Goal: Transaction & Acquisition: Purchase product/service

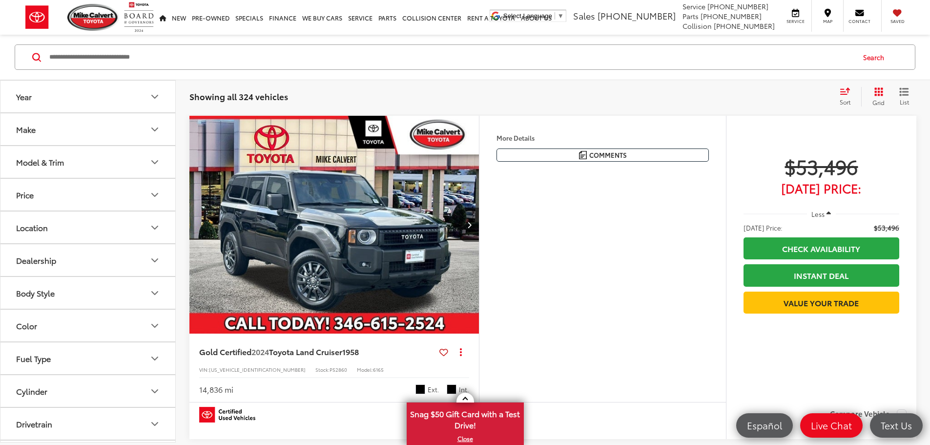
click at [55, 154] on button "Model & Trim" at bounding box center [88, 162] width 176 height 32
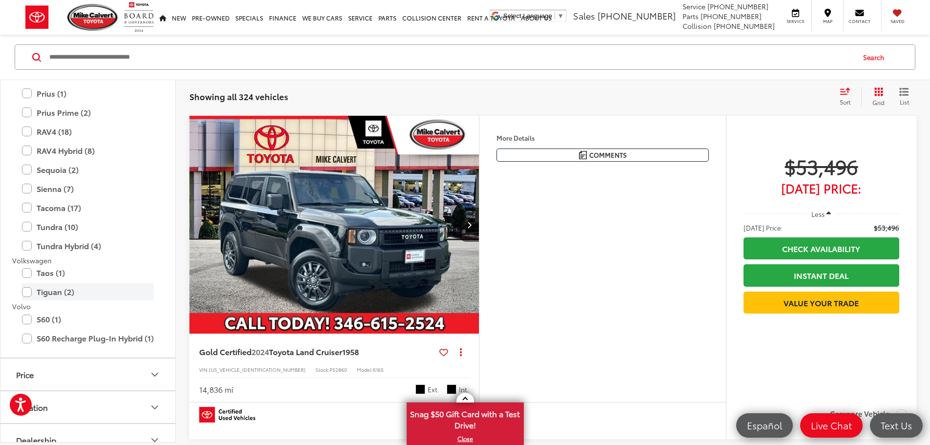
scroll to position [2196, 0]
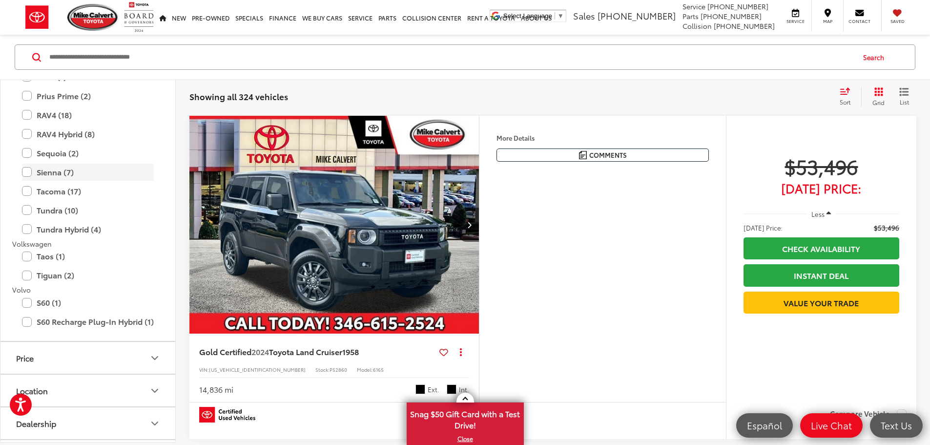
click at [23, 171] on label "Sienna (7)" at bounding box center [88, 171] width 132 height 17
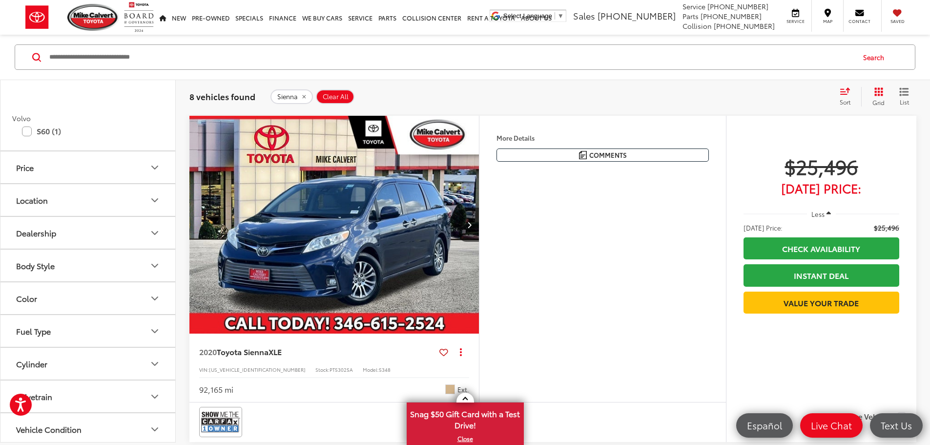
scroll to position [2398, 0]
click at [52, 96] on button "Price" at bounding box center [88, 98] width 176 height 32
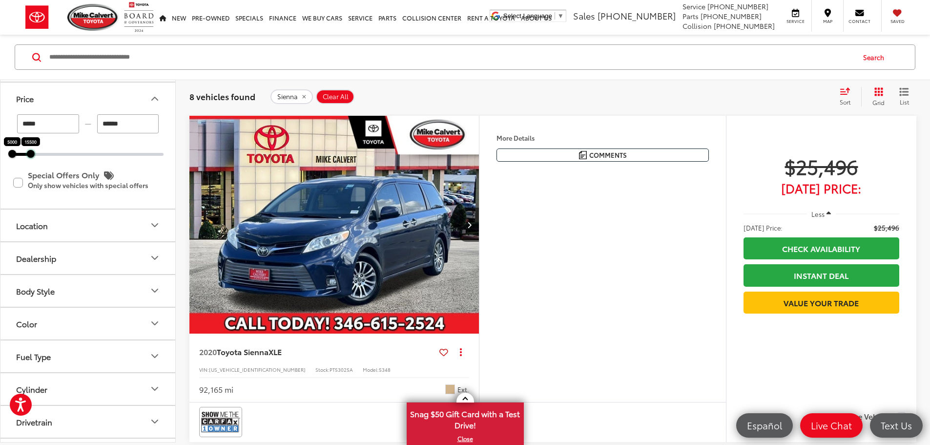
drag, startPoint x: 165, startPoint y: 155, endPoint x: 32, endPoint y: 164, distance: 133.1
click at [32, 164] on div "***** — ****** 5000 15500 Special Offers Only Only show vehicles with special o…" at bounding box center [87, 161] width 175 height 94
type input "******"
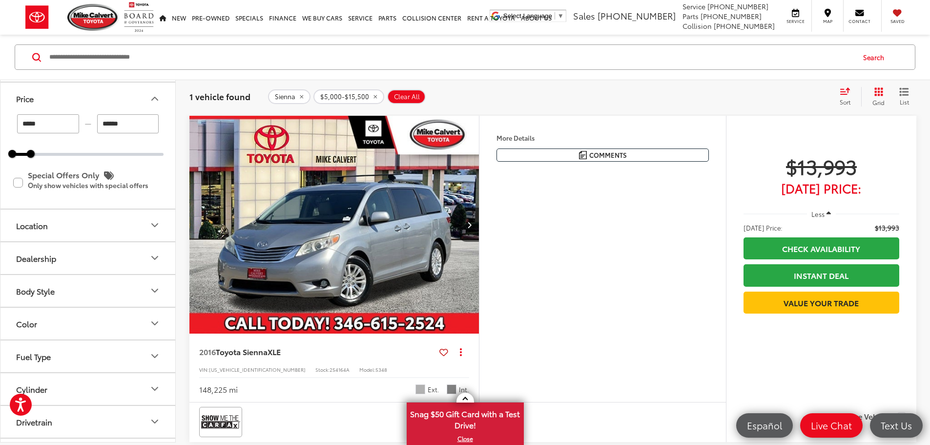
click at [289, 247] on img "2016 Toyota Sienna XLE 0" at bounding box center [334, 225] width 291 height 218
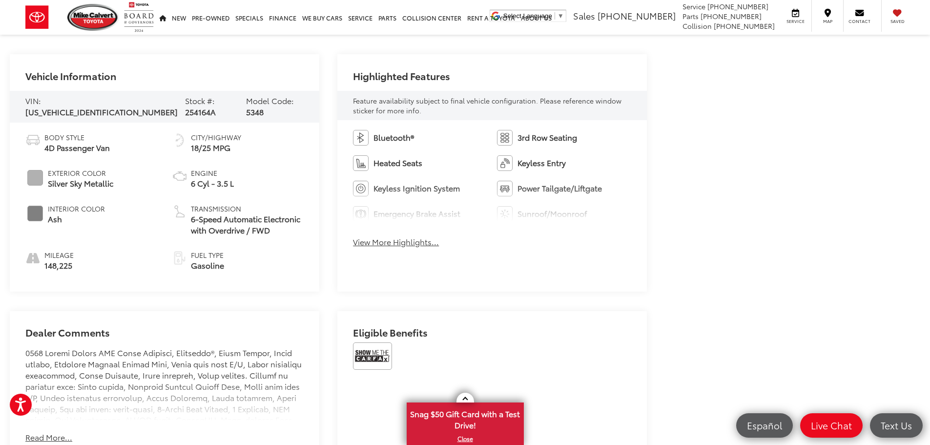
scroll to position [436, 0]
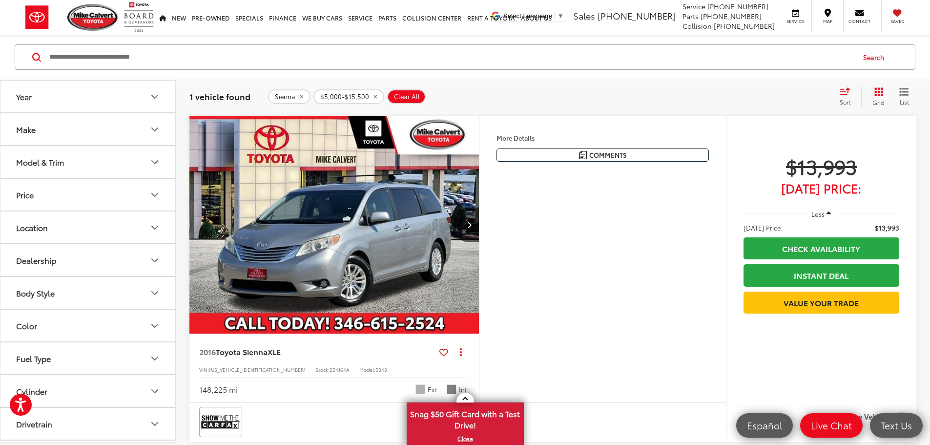
click at [74, 204] on button "Price" at bounding box center [88, 195] width 176 height 32
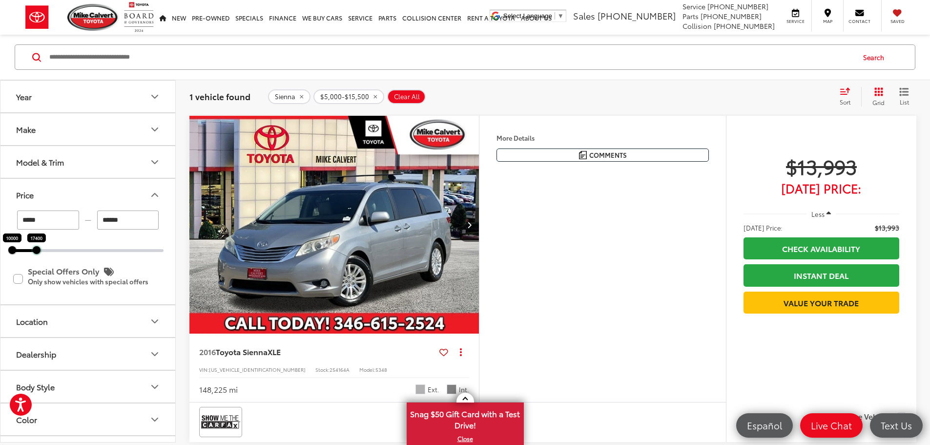
drag, startPoint x: 29, startPoint y: 248, endPoint x: 36, endPoint y: 249, distance: 6.5
click at [36, 249] on div at bounding box center [37, 250] width 8 height 8
type input "******"
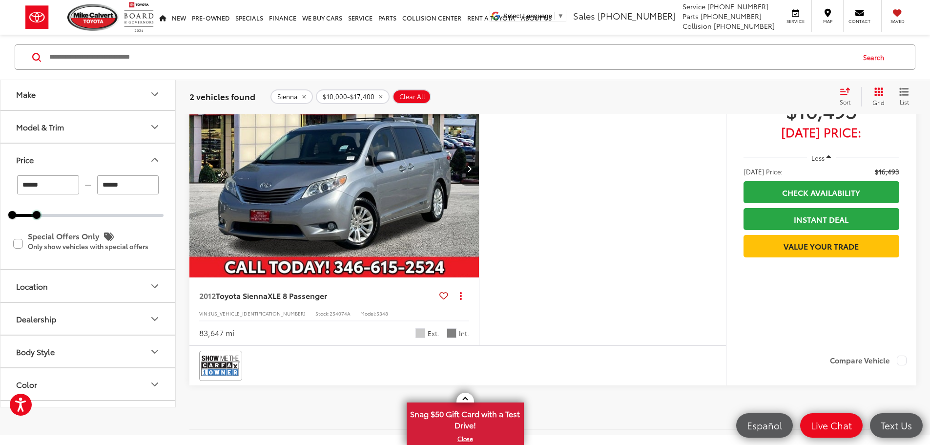
scroll to position [488, 0]
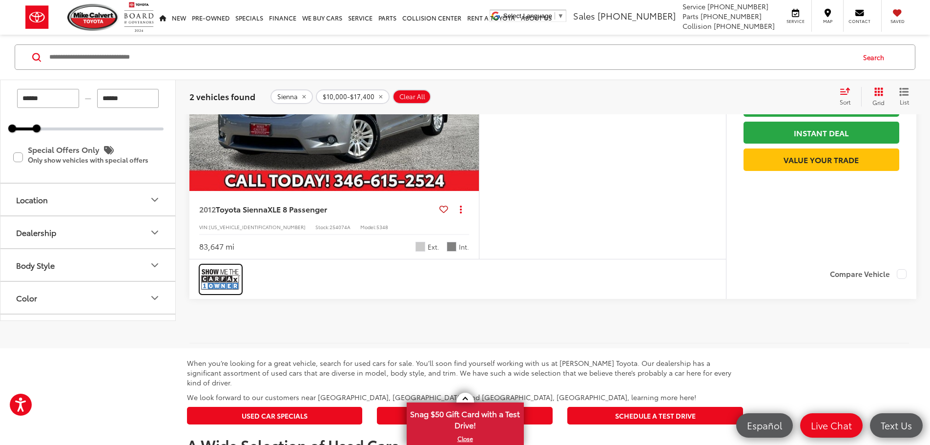
click at [226, 292] on img at bounding box center [220, 279] width 39 height 26
